Goal: Information Seeking & Learning: Learn about a topic

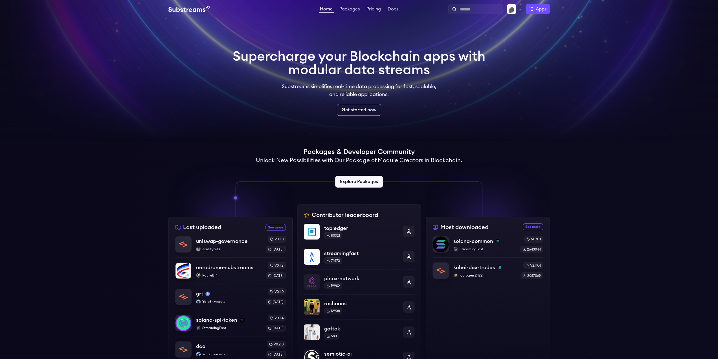
click at [478, 5] on div at bounding box center [475, 9] width 55 height 10
click at [475, 9] on input "text" at bounding box center [480, 9] width 41 height 7
type input "***"
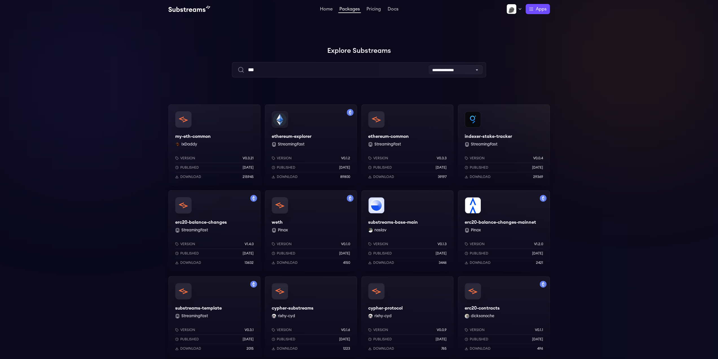
click at [399, 133] on div "ethereum-common StreamingFast Version v0.3.3 Published [DATE] Download 39197" at bounding box center [407, 144] width 92 height 81
